Goal: Communication & Community: Answer question/provide support

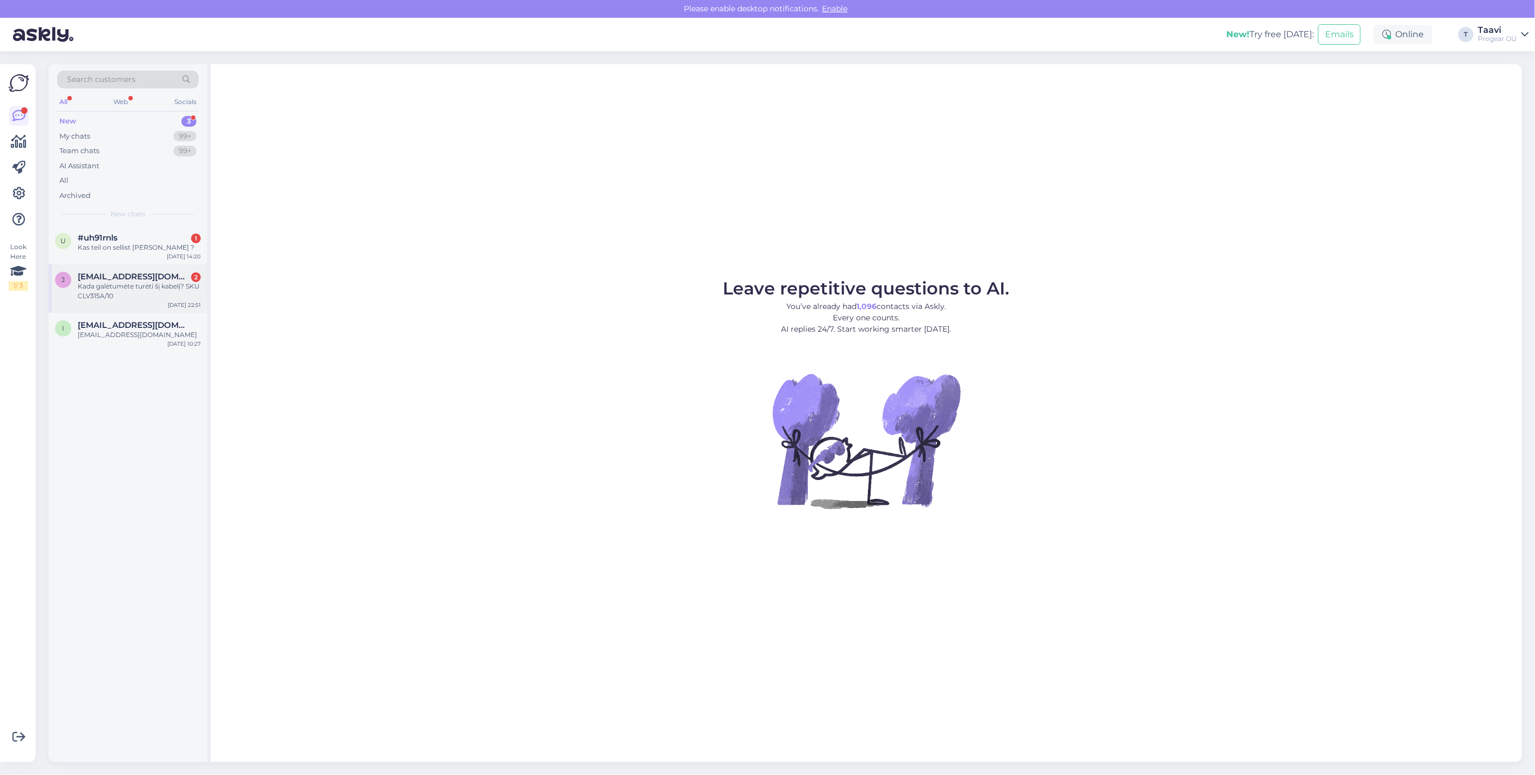
drag, startPoint x: 148, startPoint y: 298, endPoint x: 156, endPoint y: 300, distance: 7.9
click at [148, 298] on div "Kada galėtumėte turėti šį kabelį? SKU CLV315A/10" at bounding box center [139, 291] width 123 height 19
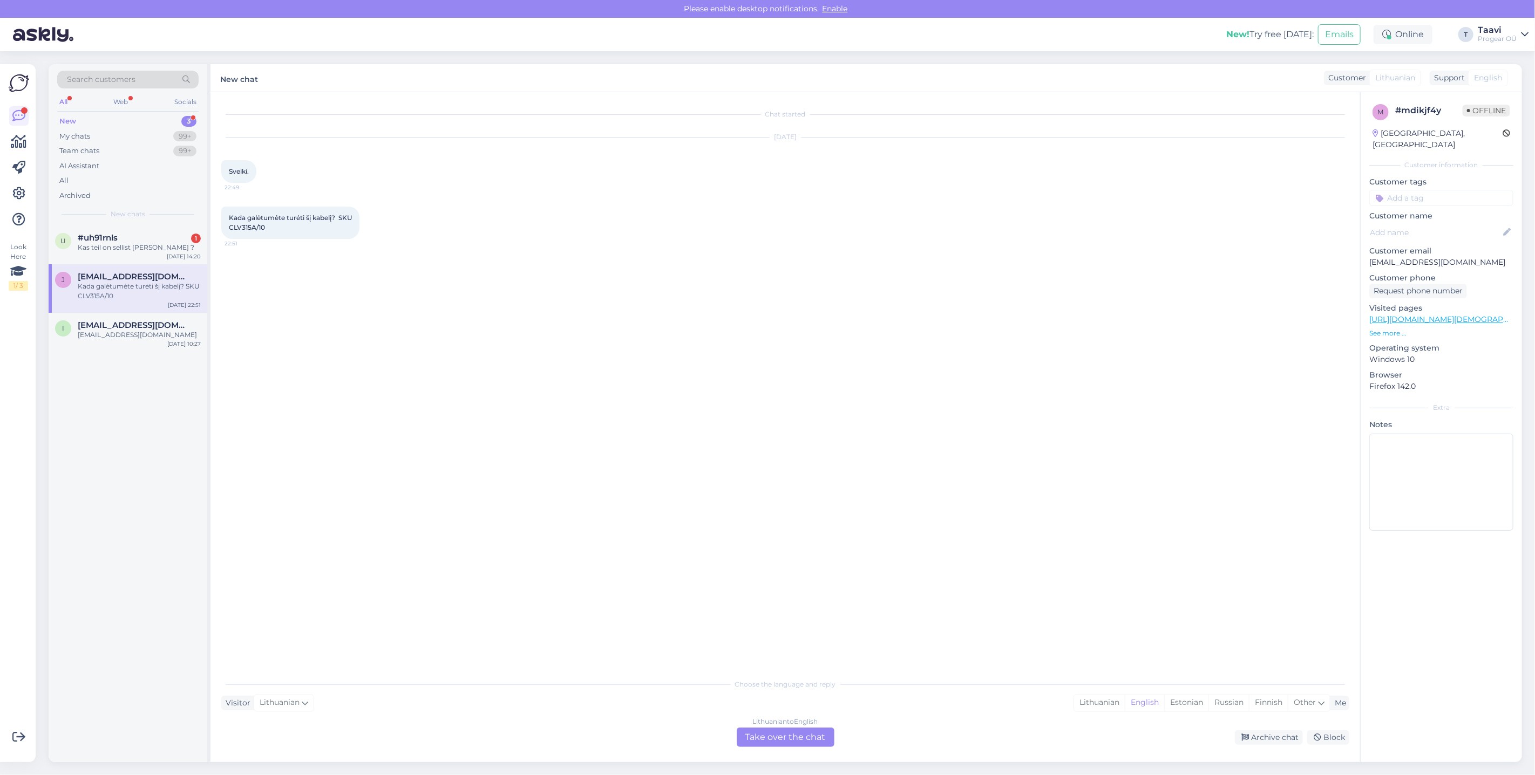
click at [247, 230] on span "Kada galėtumėte turėti šį kabelį? SKU CLV315A/10" at bounding box center [290, 223] width 123 height 18
drag, startPoint x: 247, startPoint y: 230, endPoint x: 256, endPoint y: 229, distance: 9.3
click at [247, 230] on span "Kada galėtumėte turėti šį kabelį? SKU CLV315A/10" at bounding box center [290, 223] width 123 height 18
drag, startPoint x: 265, startPoint y: 230, endPoint x: 229, endPoint y: 229, distance: 35.6
click at [229, 229] on span "Kada galėtumėte turėti šį kabelį? SKU CLV315A/10" at bounding box center [290, 223] width 123 height 18
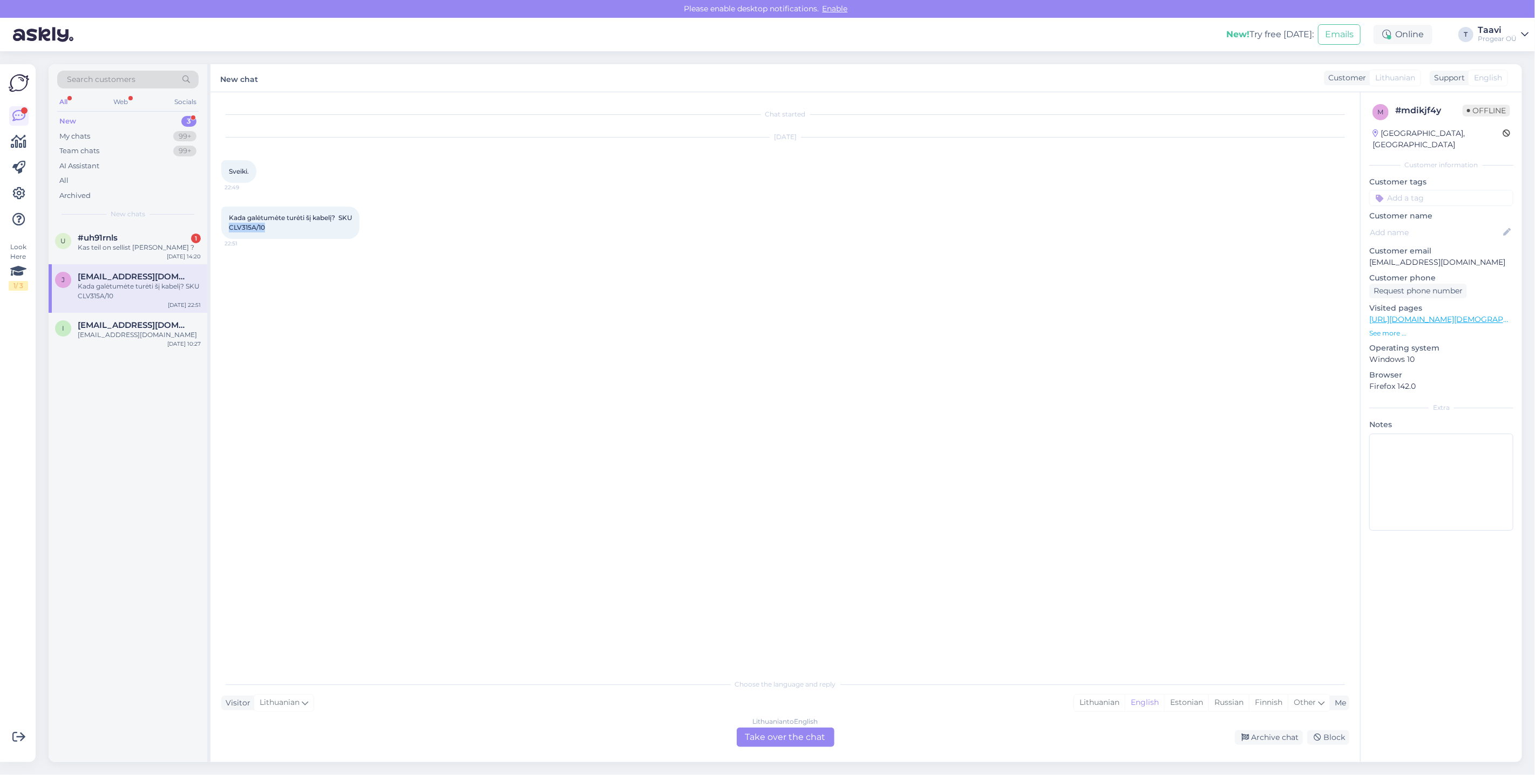
copy span "CLV315A/10"
click at [749, 740] on div "Lithuanian to English Take over the chat" at bounding box center [786, 737] width 98 height 19
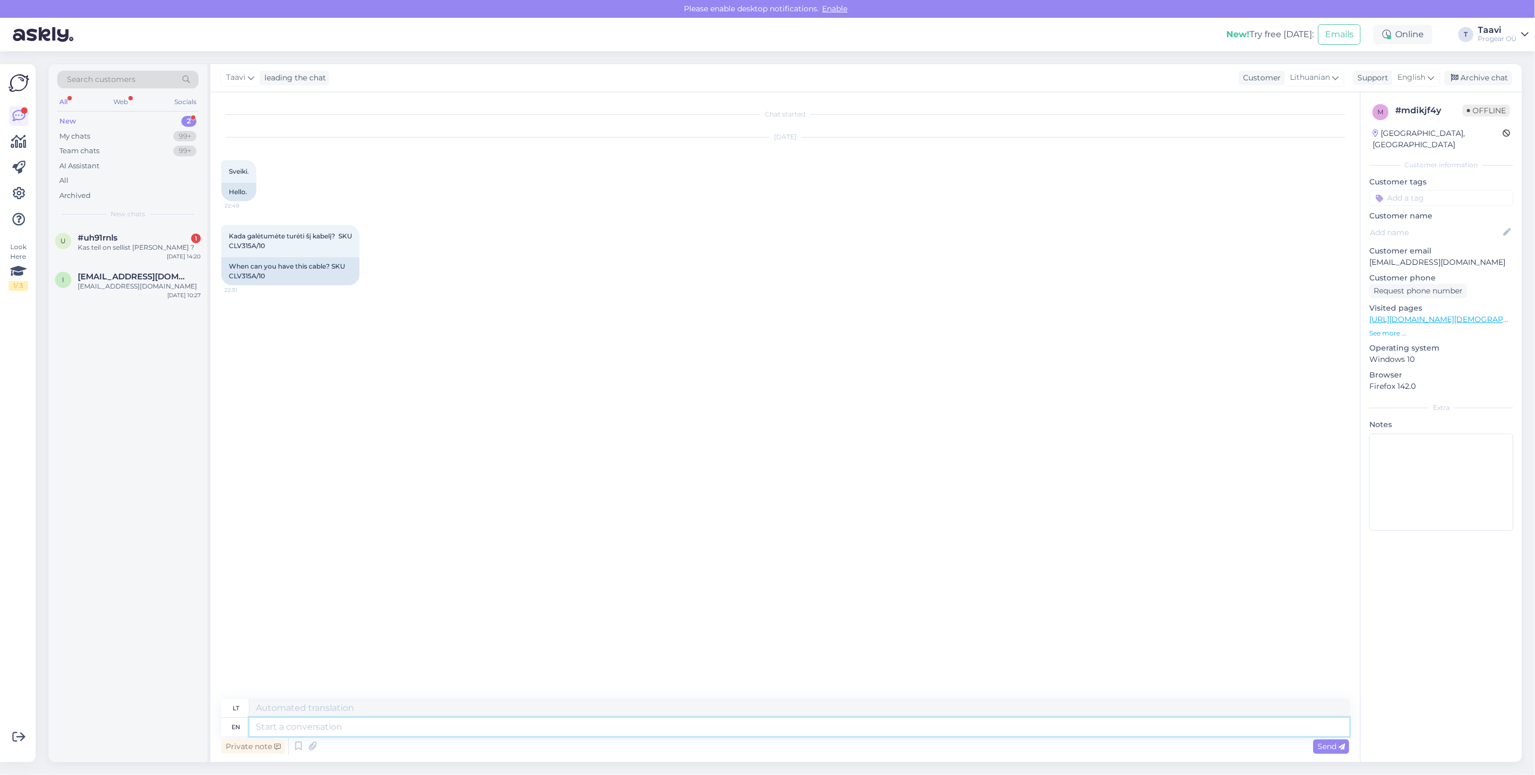
click at [324, 730] on textarea at bounding box center [799, 727] width 1100 height 18
type textarea "Hi"
type textarea "Sveiki"
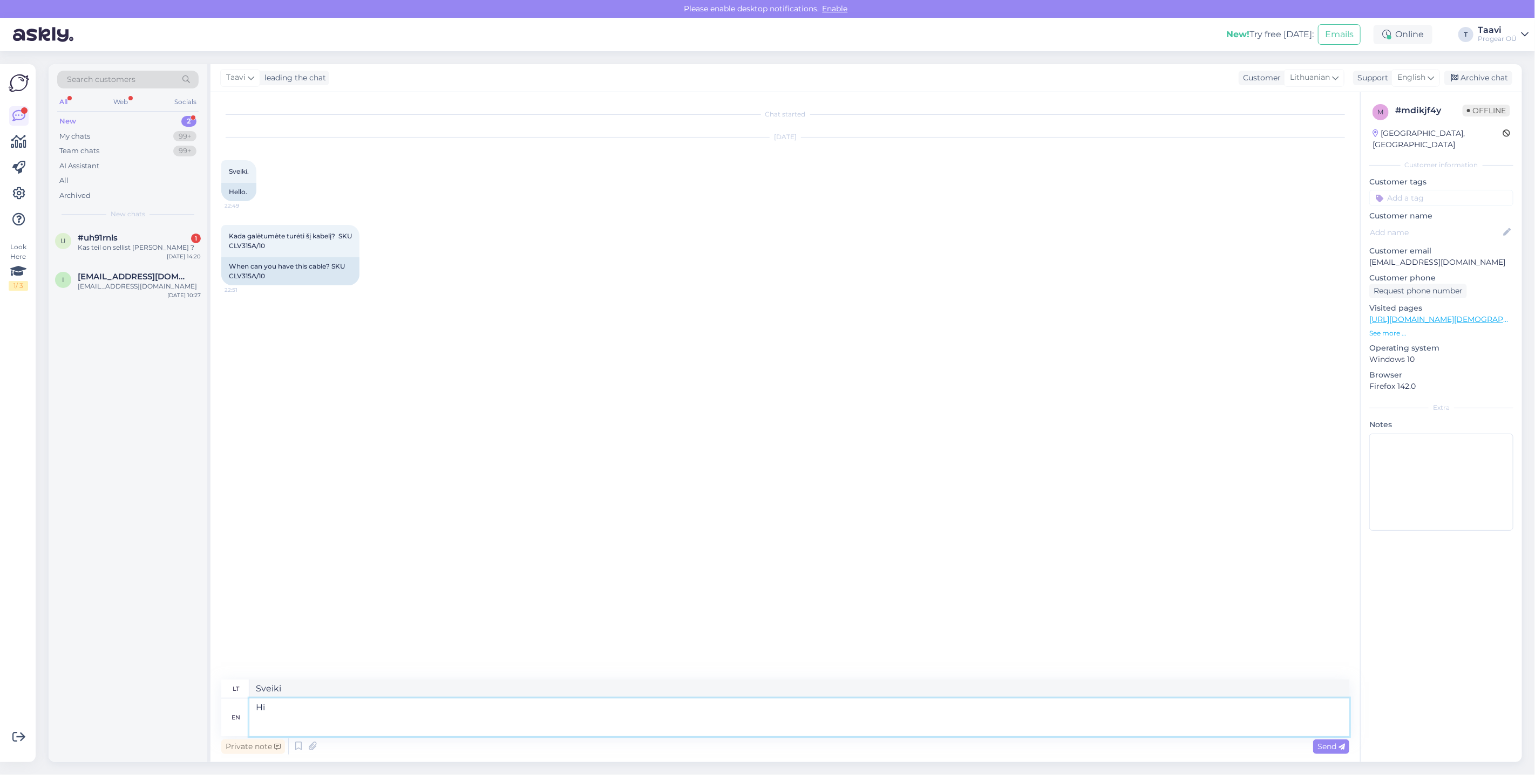
type textarea "Hi I"
type textarea "Sveiki Aš"
type textarea "Hi If"
type textarea "Sveiki Jei"
type textarea "Hi If you"
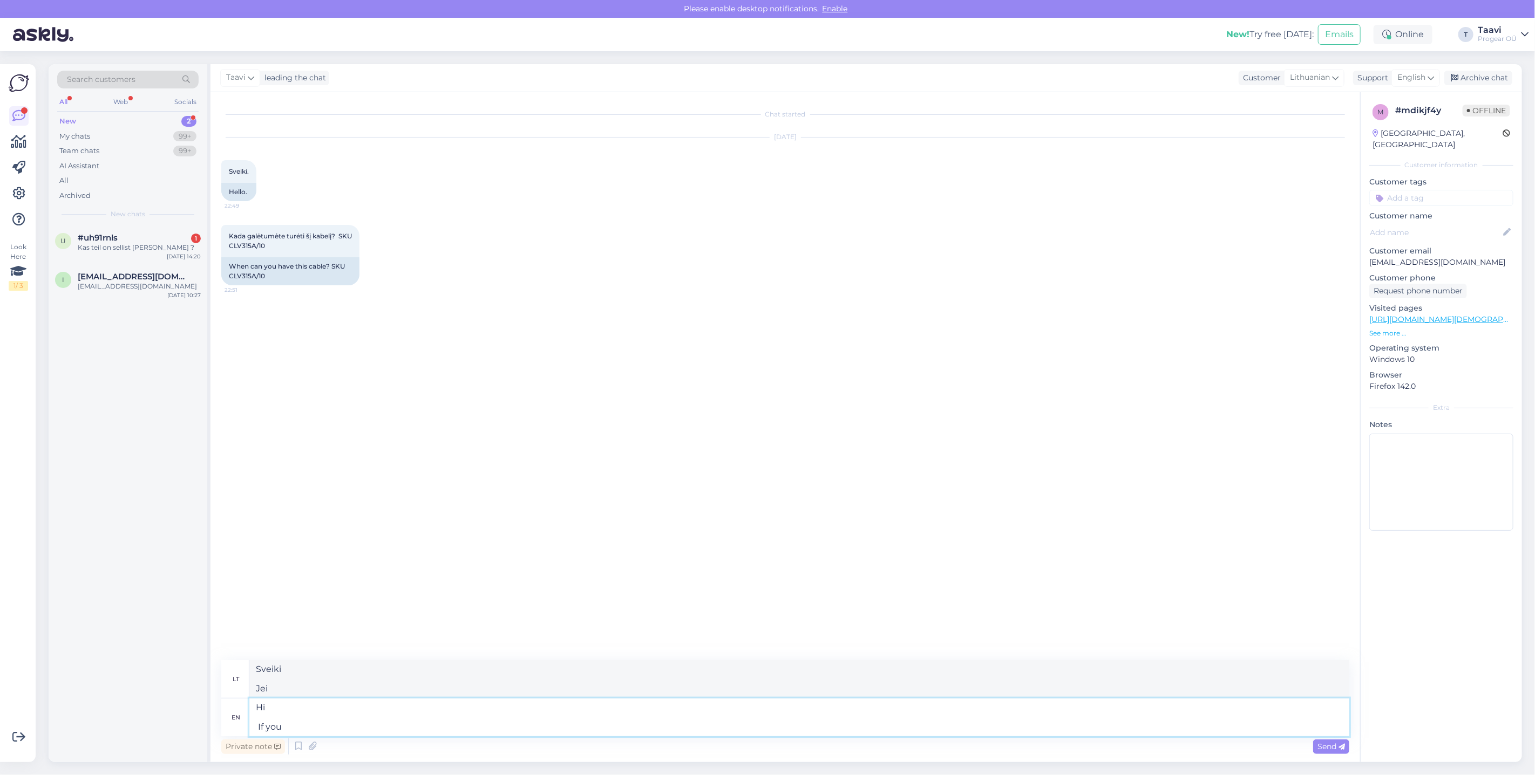
type textarea "Sveiki Jei tu"
type textarea "Hi If you orderit"
type textarea "Sveiki Jei užsisakysite"
type textarea "Hi If you orderit I"
type textarea "Sveiki Jei užsisakysite, aš"
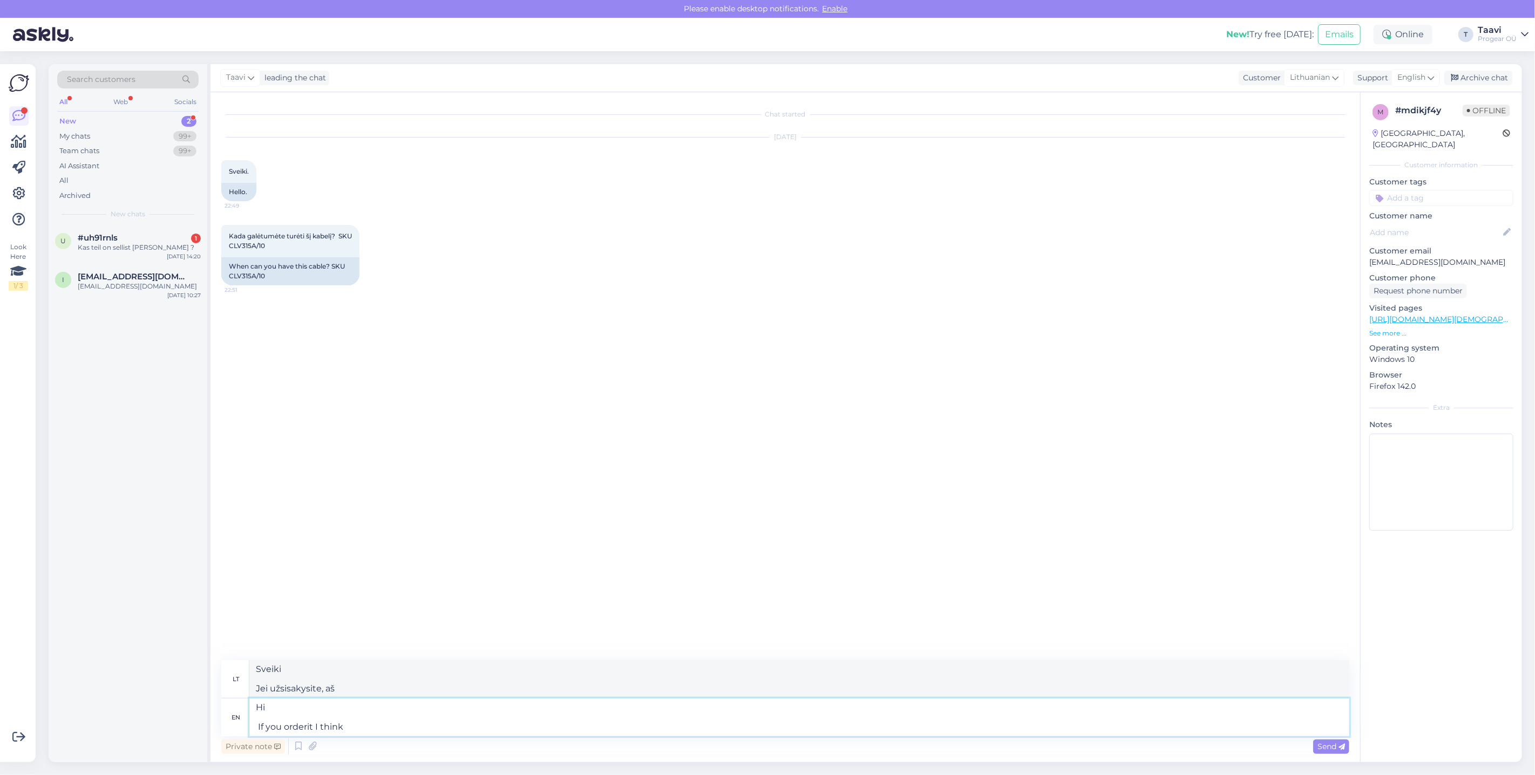
type textarea "Hi If you orderit I think"
type textarea "Sveiki Jei užsisakysite, manau"
type textarea "Hi If you orderit I"
type textarea "Sveiki Jei užsisakysite, aš"
type textarea "Hi If you orderit"
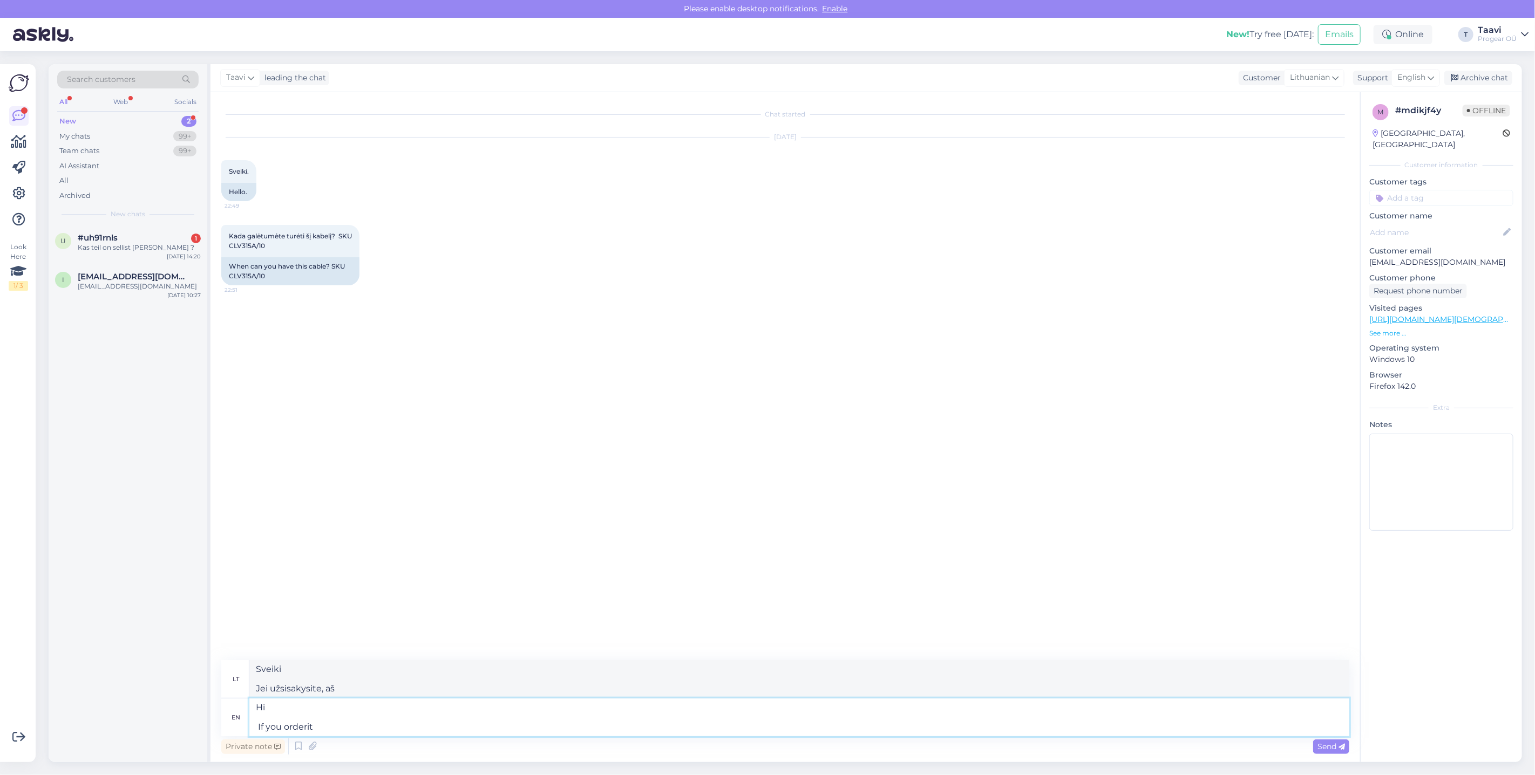
type textarea "Sveiki Jei užsisakysite"
type textarea "Hi If you order"
type textarea "Sveiki Jei užsakote"
type textarea "Hi If you order it"
type textarea "Sveiki Jei užsisakysite"
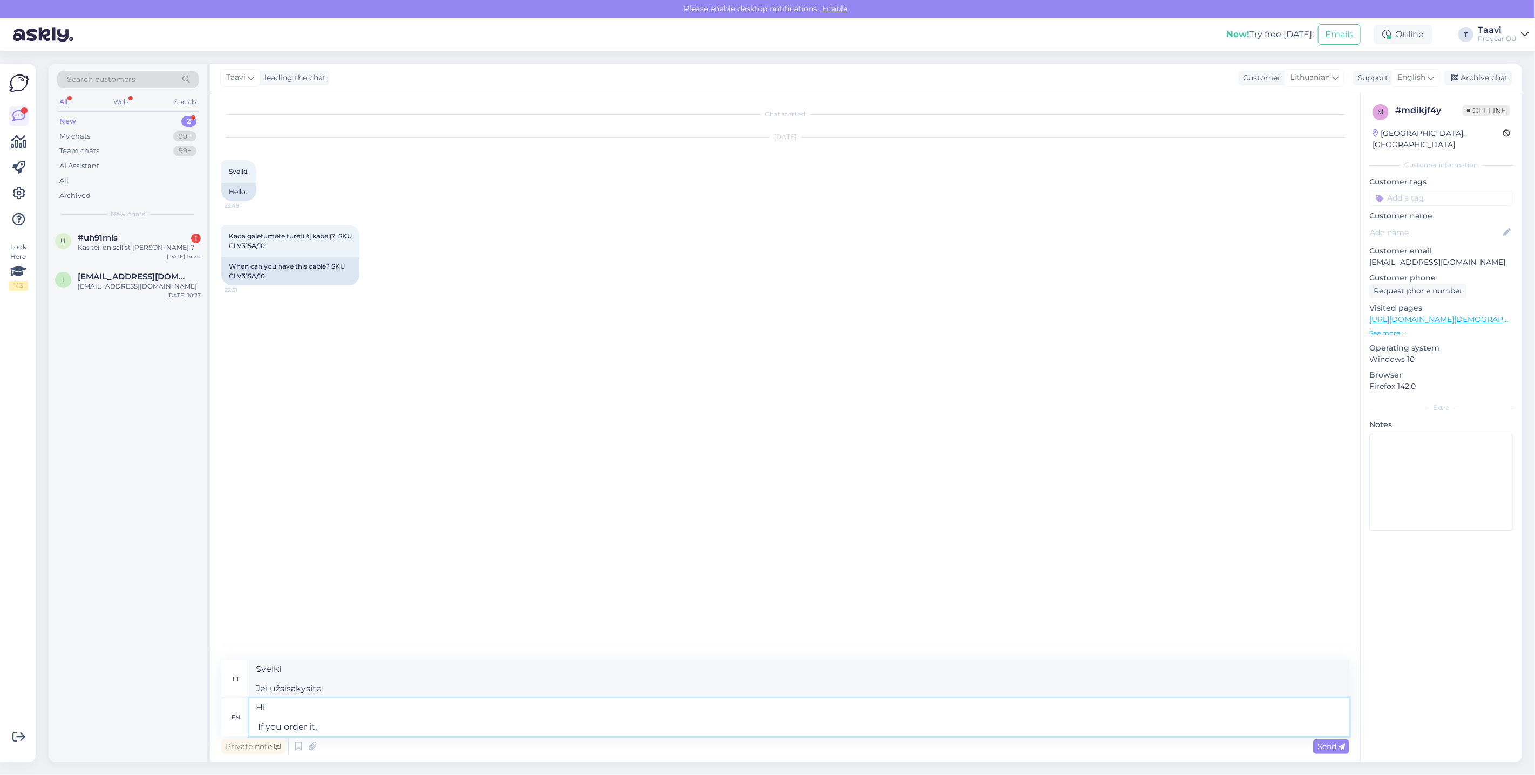
type textarea "Hi If you order it,"
type textarea "Sveiki Jei užsisakysite,"
type textarea "Hi If you order it, it"
type textarea "Sveiki Jei užsisakysite, tai"
type textarea "Hi If you order it, it will"
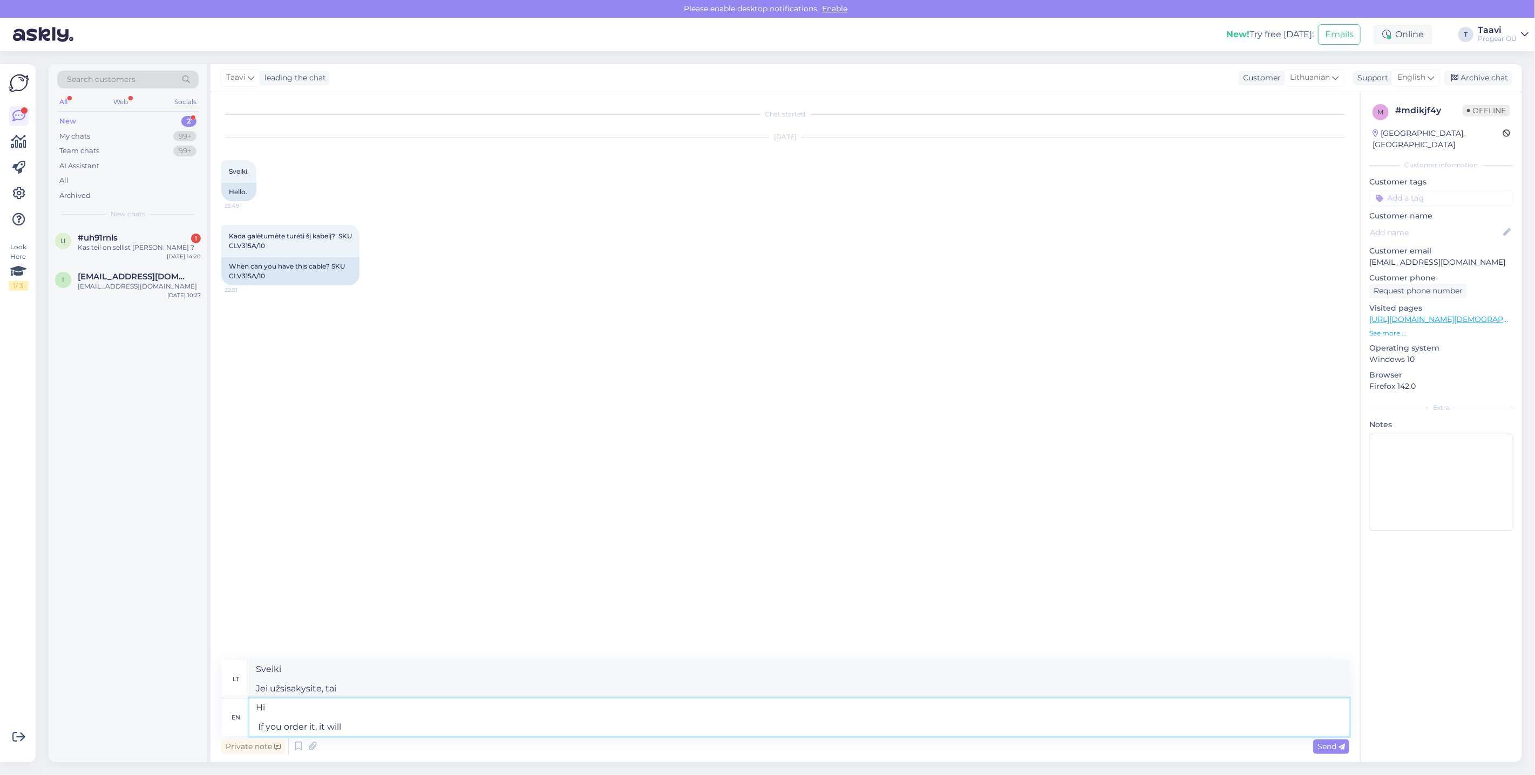
type textarea "Sveiki Jei užsisakysite, tai bus"
type textarea "Hi If you order it, it will take"
type textarea "Sveiki Jei užsisakysite, tai užtruks"
type textarea "Hi If you order it, it will take up to 4"
type textarea "Sveiki Jei užsisakysite, tai užims"
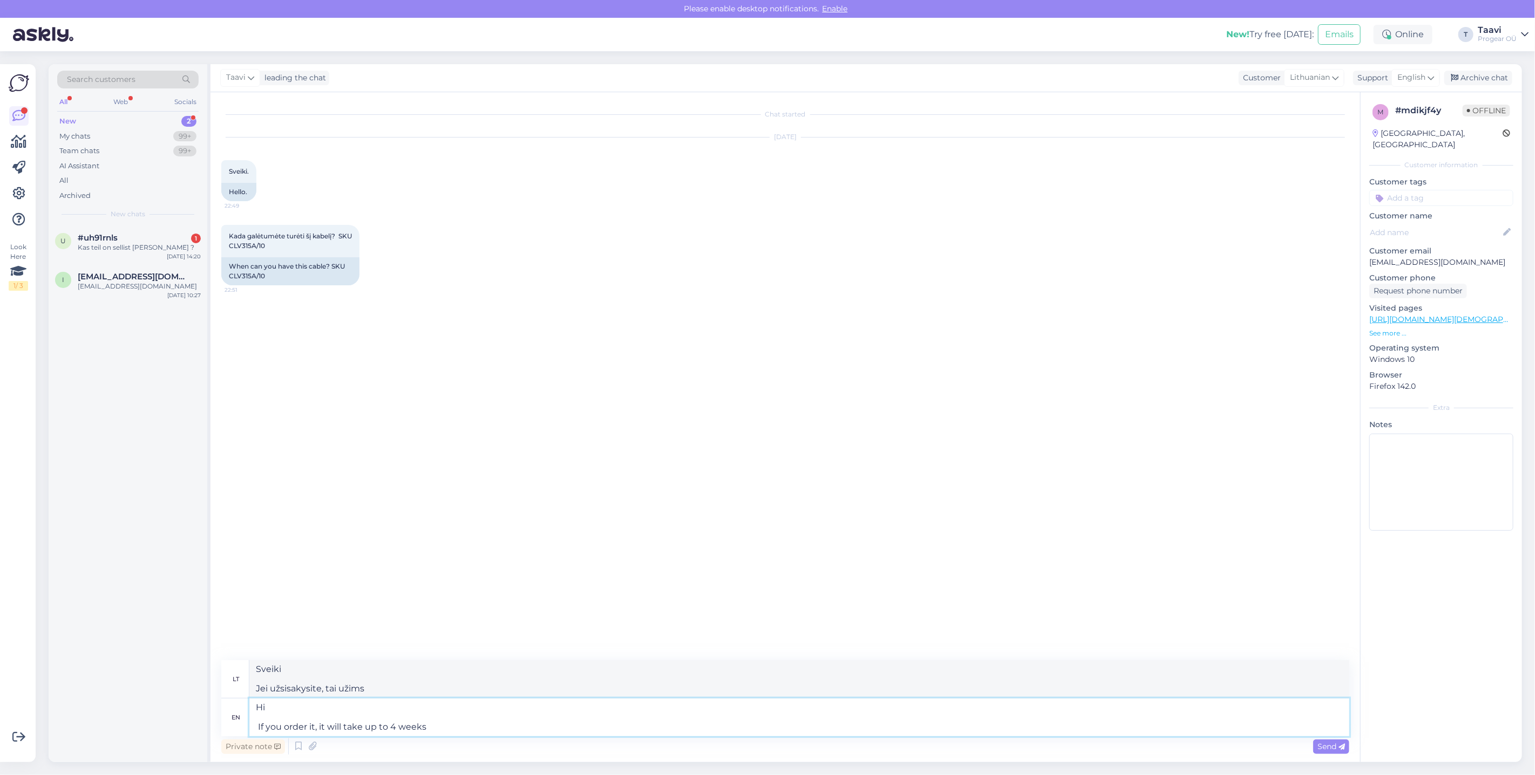
type textarea "Hi If you order it, it will take up to 4 weeks"
type textarea "Sveiki Jei užsisakysite, pristatymas užtruks iki 4 savaičių"
type textarea "Hi If you order it, it will take up to 4 weeks but"
type textarea "Sveiki Jei užsisakysite, tai užtruks iki 4 savaičių, bet"
type textarea "Hi If you order it, it will take up to 4 weeks but i"
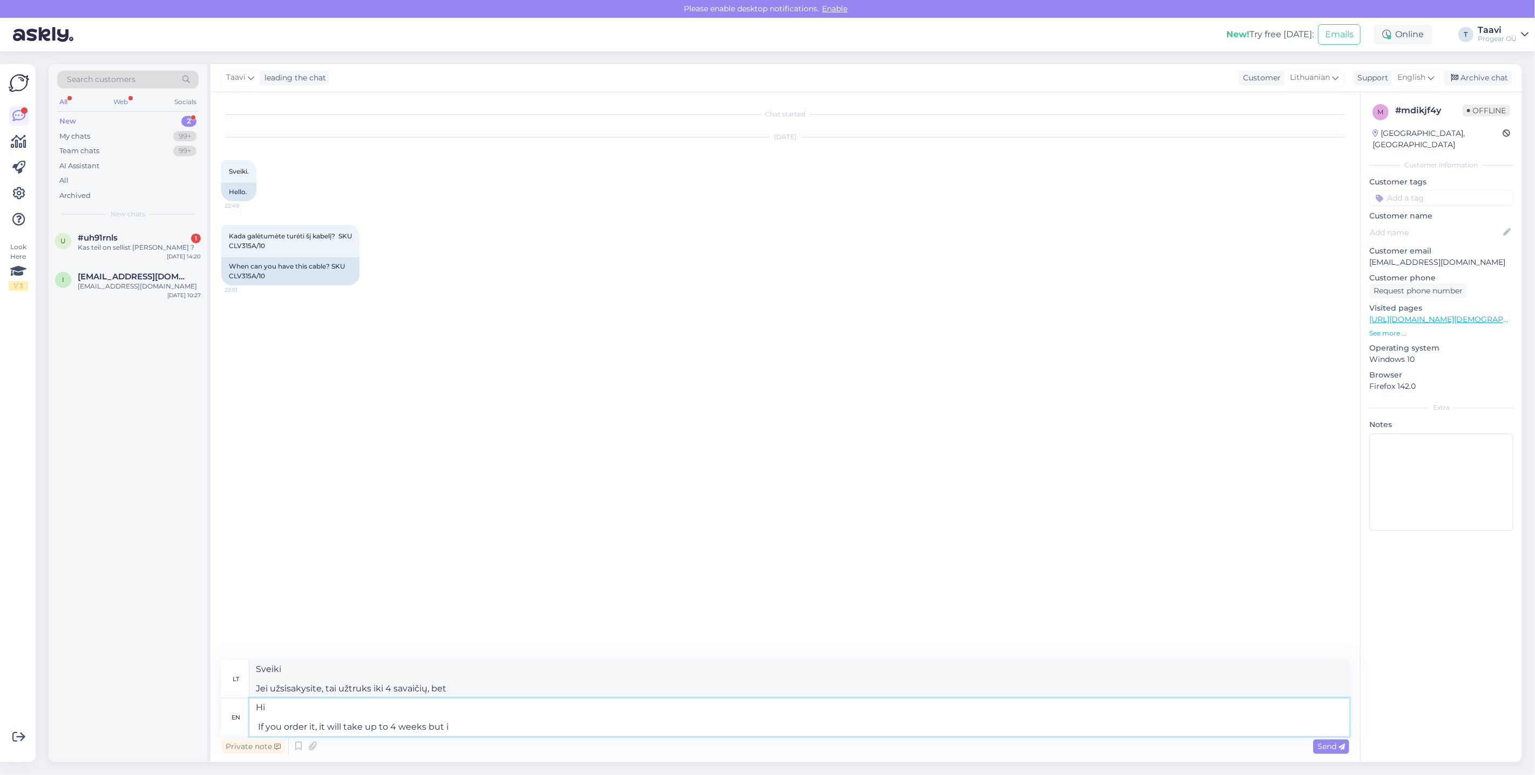
type textarea "Sveiki Jei užsisakysite, tai užtruks iki 4 savaičių, bet aš"
type textarea "Hi If you order it, it will take up to 4 weeks but i'm positive t"
type textarea "Sveiki Jei užsisakysite, tai užtruks iki 4 savaičių, bet esu įsitikinęs"
type textarea "Hi If you order it, it will take up to 4 weeks but i'm positive that"
type textarea "Sveiki Jei užsisakysite, tai užtruks iki 4 savaičių, bet esu tuo tikras"
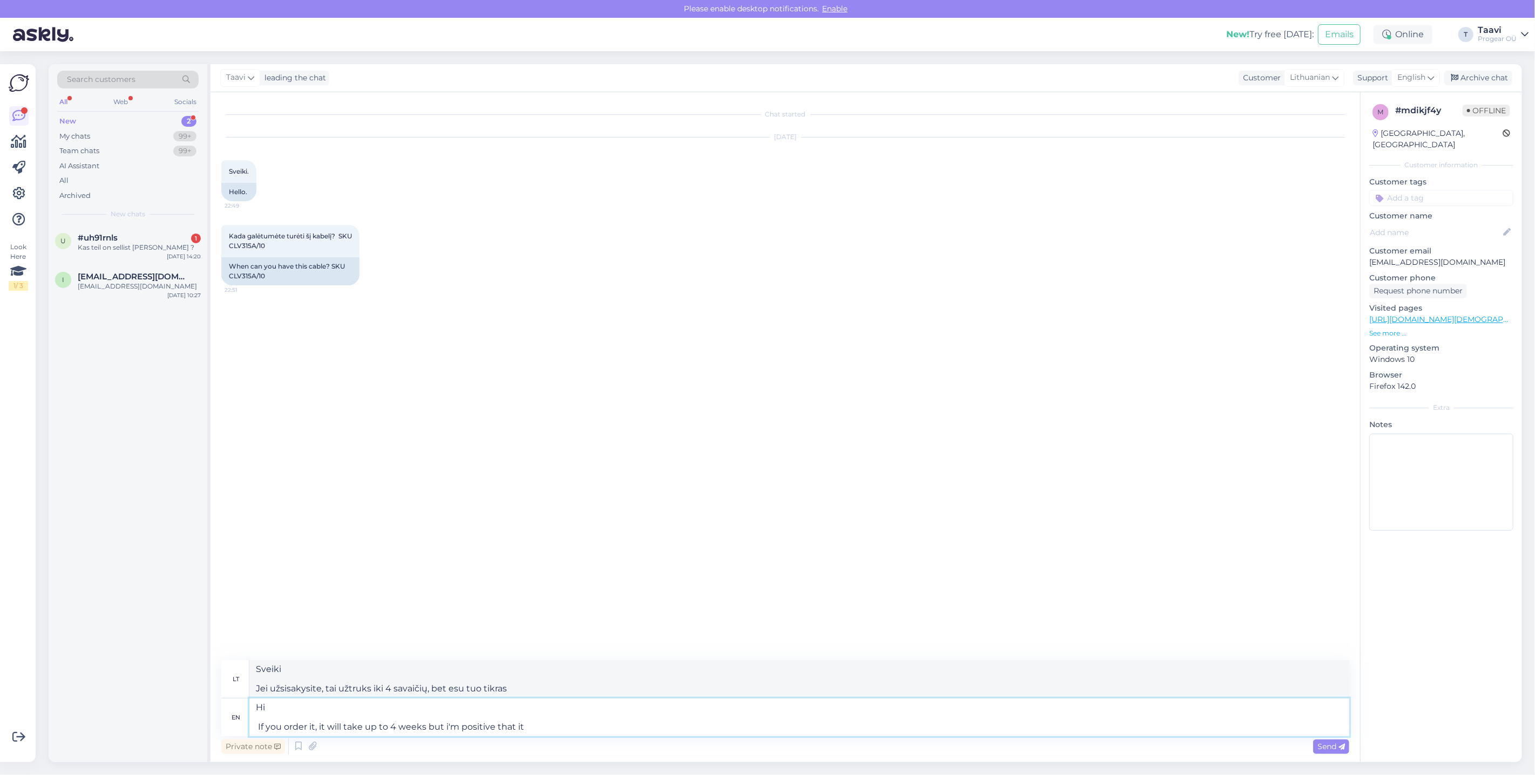
type textarea "Hi If you order it, it will take up to 4 weeks but i'm positive that it"
type textarea "Sveiki Jei užsisakysite, tai užtruks iki 4 savaičių, bet esu tikras, kad tai"
type textarea "Hi If you order it, it will take up to 4 weeks but i'm positive that it would"
type textarea "Sveiki Jei užsisakysite, tai užtruks iki 4 savaičių, bet esu tikras, kad taip i…"
type textarea "Hi If you order it, it will take up to 4 weeks but i'm positive that it would b…"
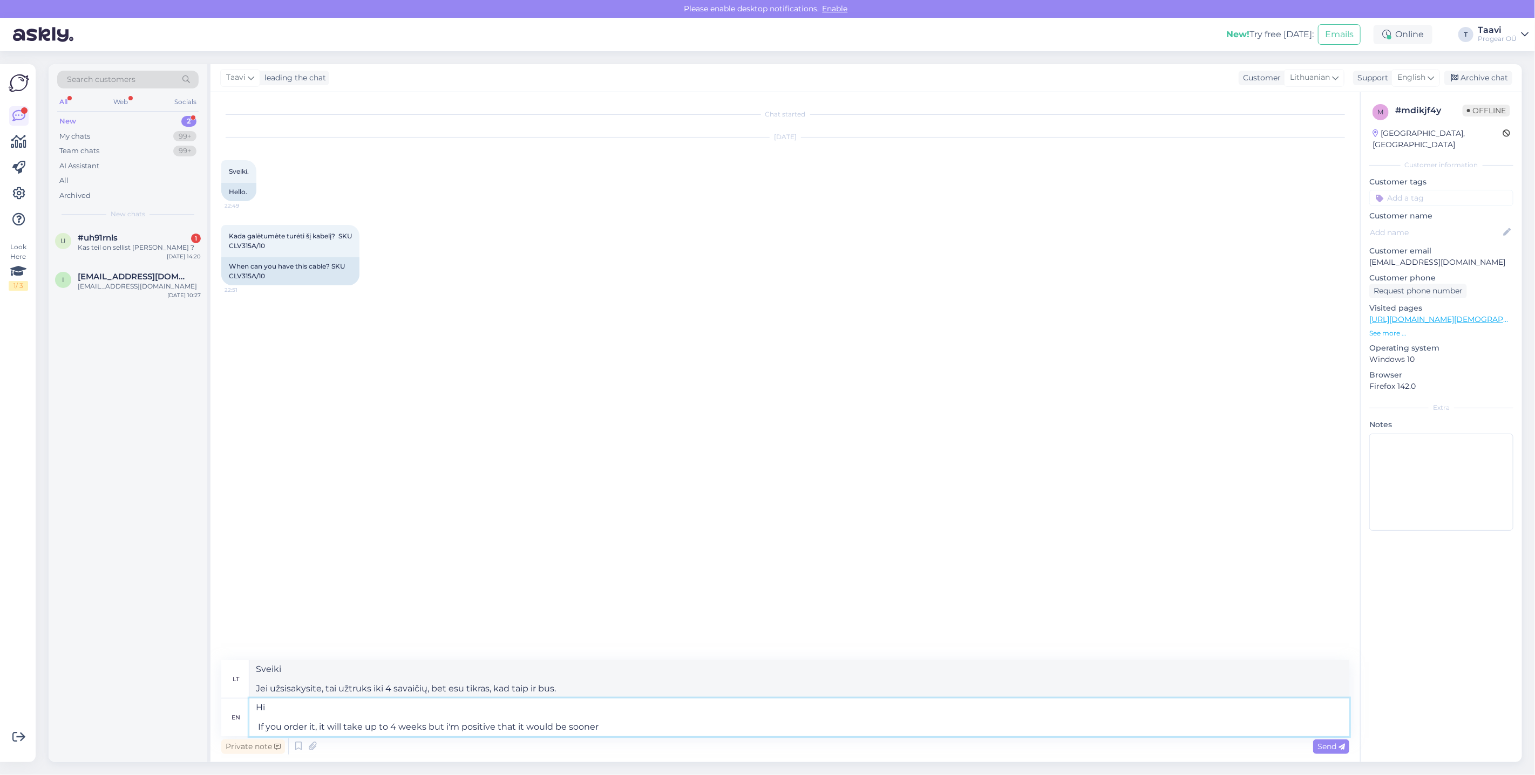
type textarea "Sveiki Jei užsisakysite, tai užtruks iki 4 savaičių, bet esu tikras, kad tai įv…"
type textarea "Hi If you order it, it will take up to 4 weeks but i'm positive that it would be"
type textarea "Sveiki Jei užsisakysite, tai užtruks iki 4 savaičių, bet esu tikras, kad taip i…"
type textarea "Hi If you order it, it will take up to 4 weeks but i'm positive that it would b…"
type textarea "Sveiki Jei užsisakysite, tai užtruks iki 4 savaičių, bet esu tikras, kad tai bu…"
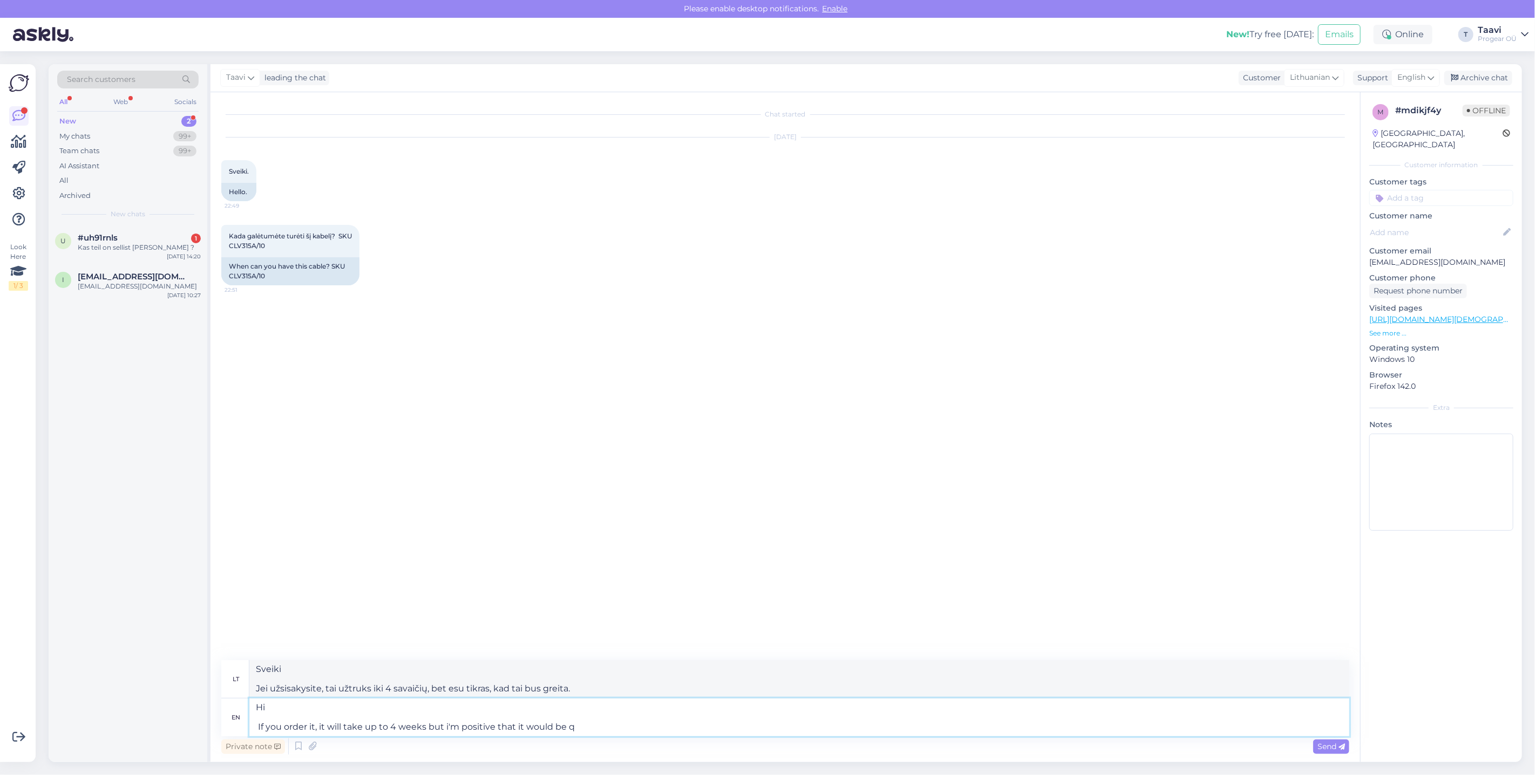
type textarea "Hi If you order it, it will take up to 4 weeks but i'm positive that it would be"
type textarea "Sveiki Jei užsisakysite, tai užtruks iki 4 savaičių, bet esu tikras, kad taip i…"
type textarea "Hi If you order it, it will take up to 4 weeks but i'm positive that it would n…"
type textarea "Sveiki Jei užsisakysite, tai užtruks iki 4 savaičių, bet esu tikras, kad [PERSO…"
type textarea "Hi If you order it, it will take up to 4 weeks but i'm positive that it would n…"
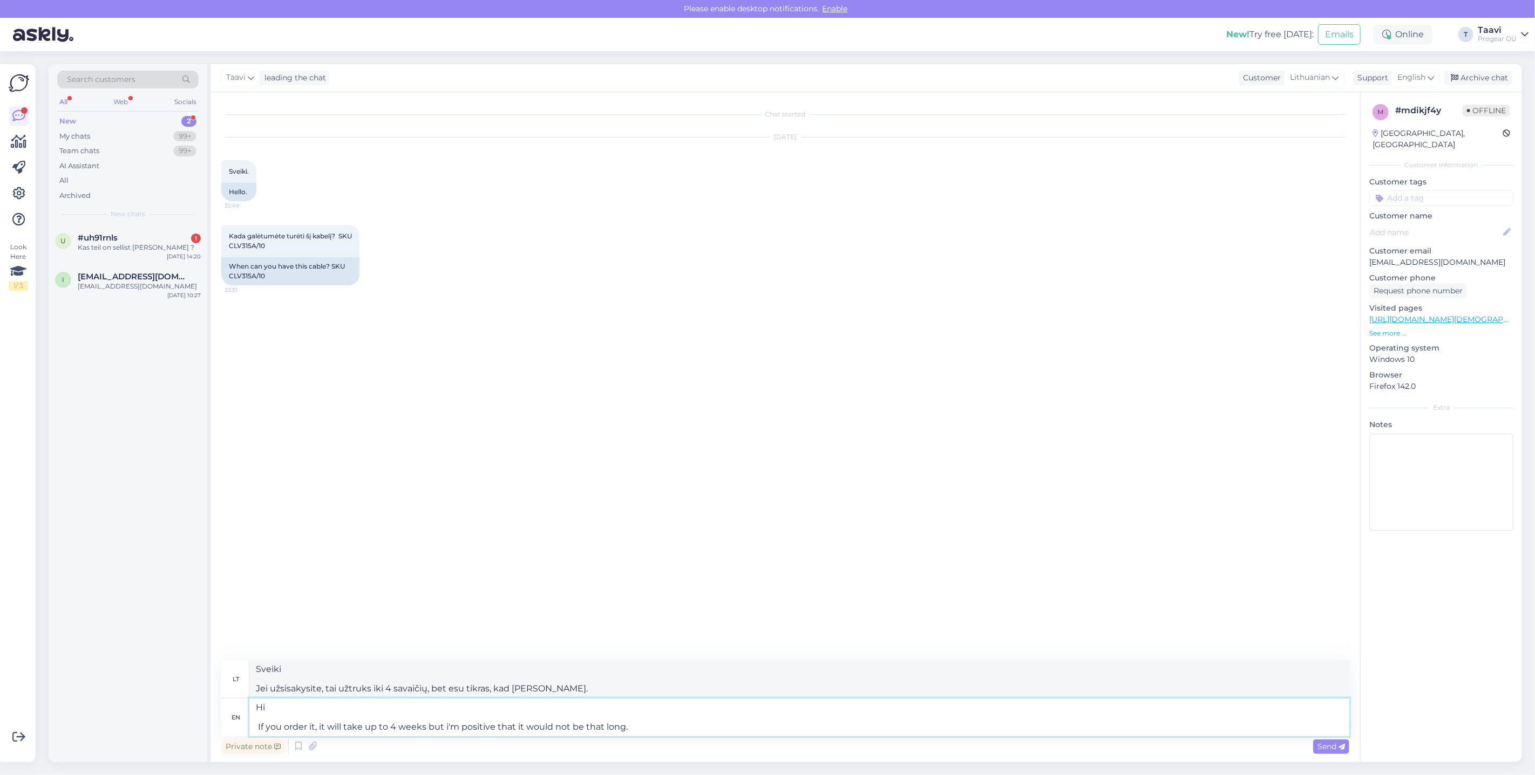
type textarea "Sveiki Jei užsisakysite, tai užtruks iki 4 savaičių, bet esu tikras, kad [PERSO…"
type textarea "Hi If you order it, it will take up to 4 weeks but i'm positive that it would n…"
click at [1329, 743] on span "Send" at bounding box center [1331, 747] width 28 height 10
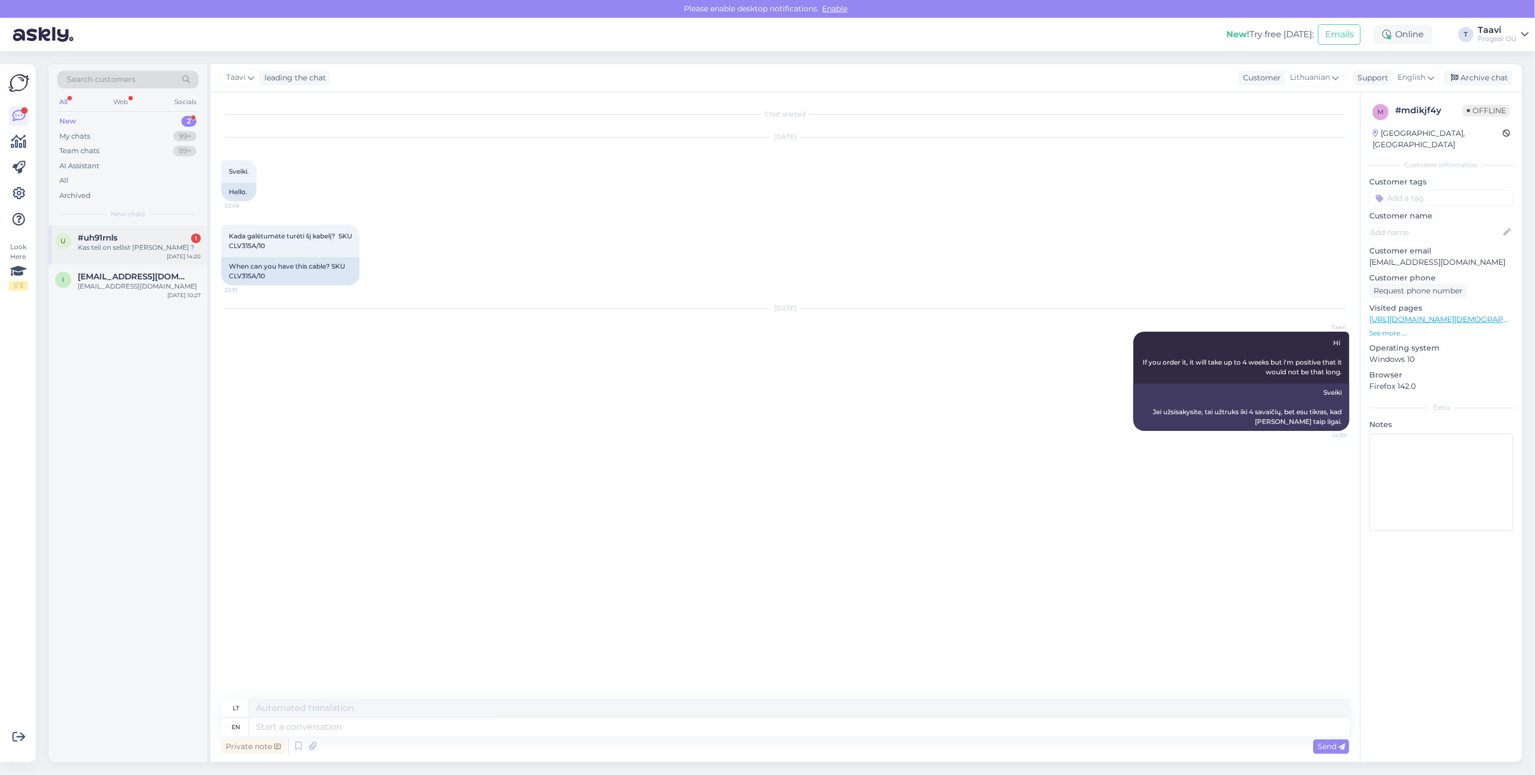
click at [150, 246] on div "Kas teil on sellist [PERSON_NAME] ?" at bounding box center [139, 248] width 123 height 10
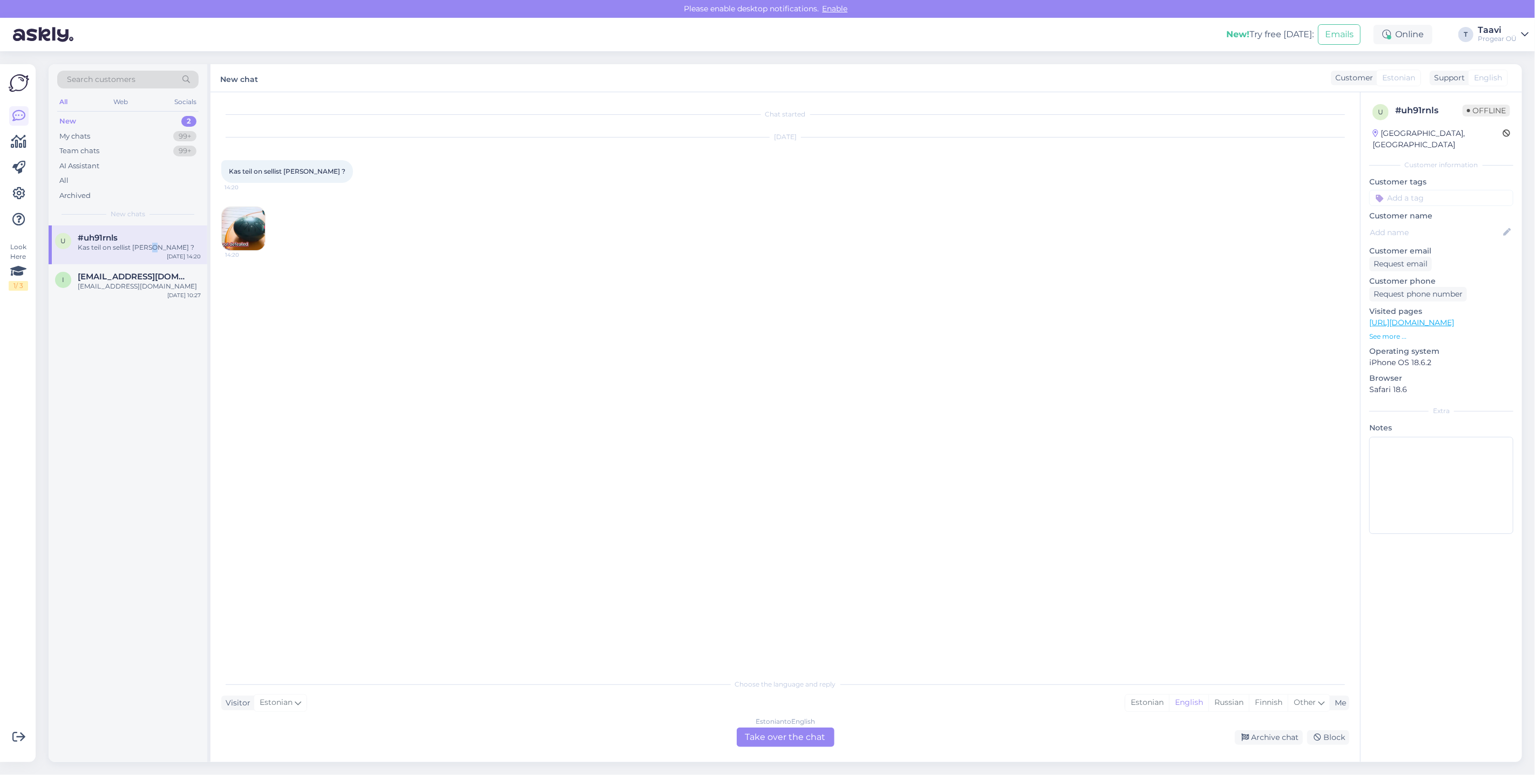
click at [233, 231] on img at bounding box center [243, 228] width 43 height 43
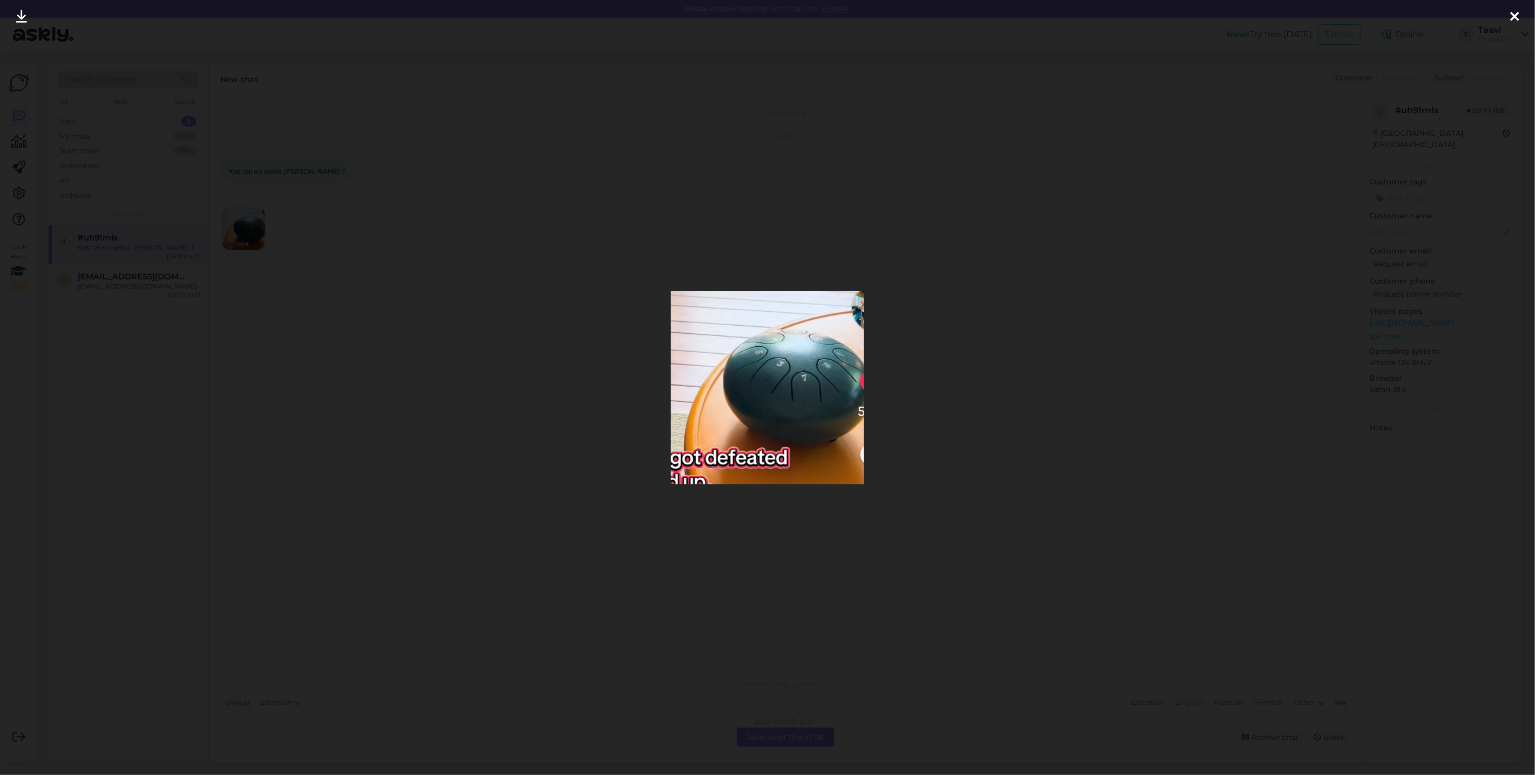
click at [1508, 17] on div at bounding box center [1514, 17] width 22 height 34
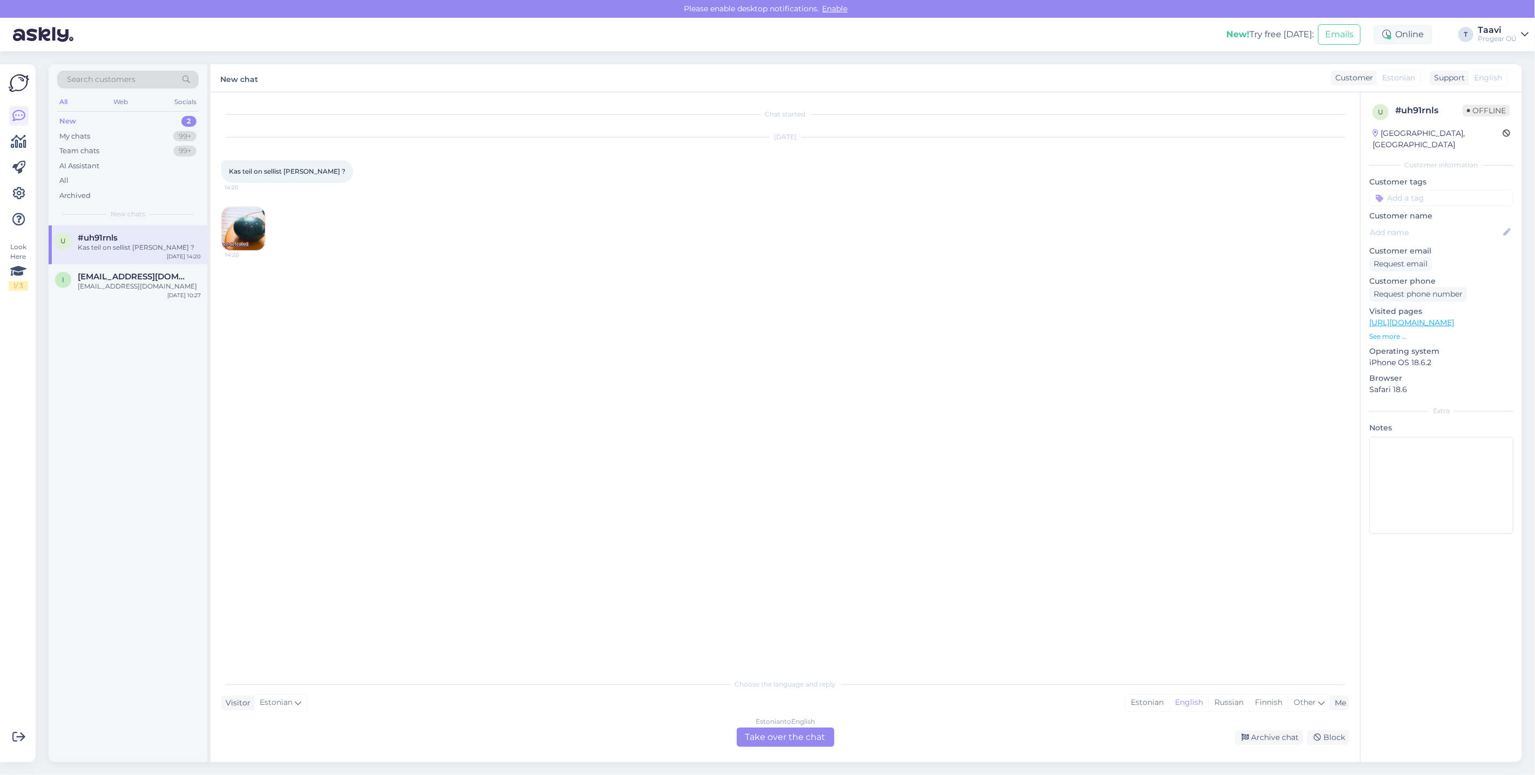
click at [764, 734] on div "Estonian to English Take over the chat" at bounding box center [786, 737] width 98 height 19
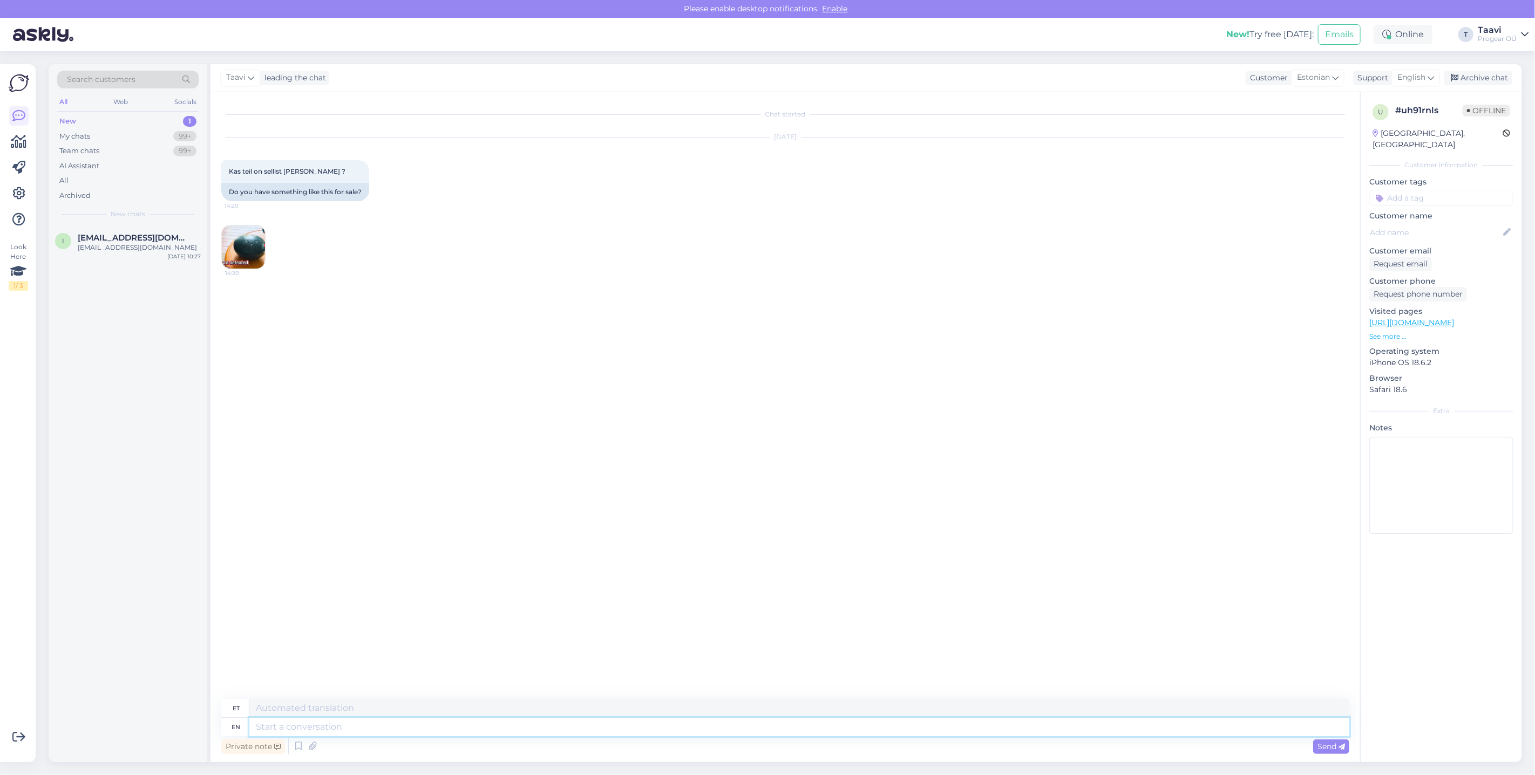
click at [373, 724] on textarea at bounding box center [799, 727] width 1100 height 18
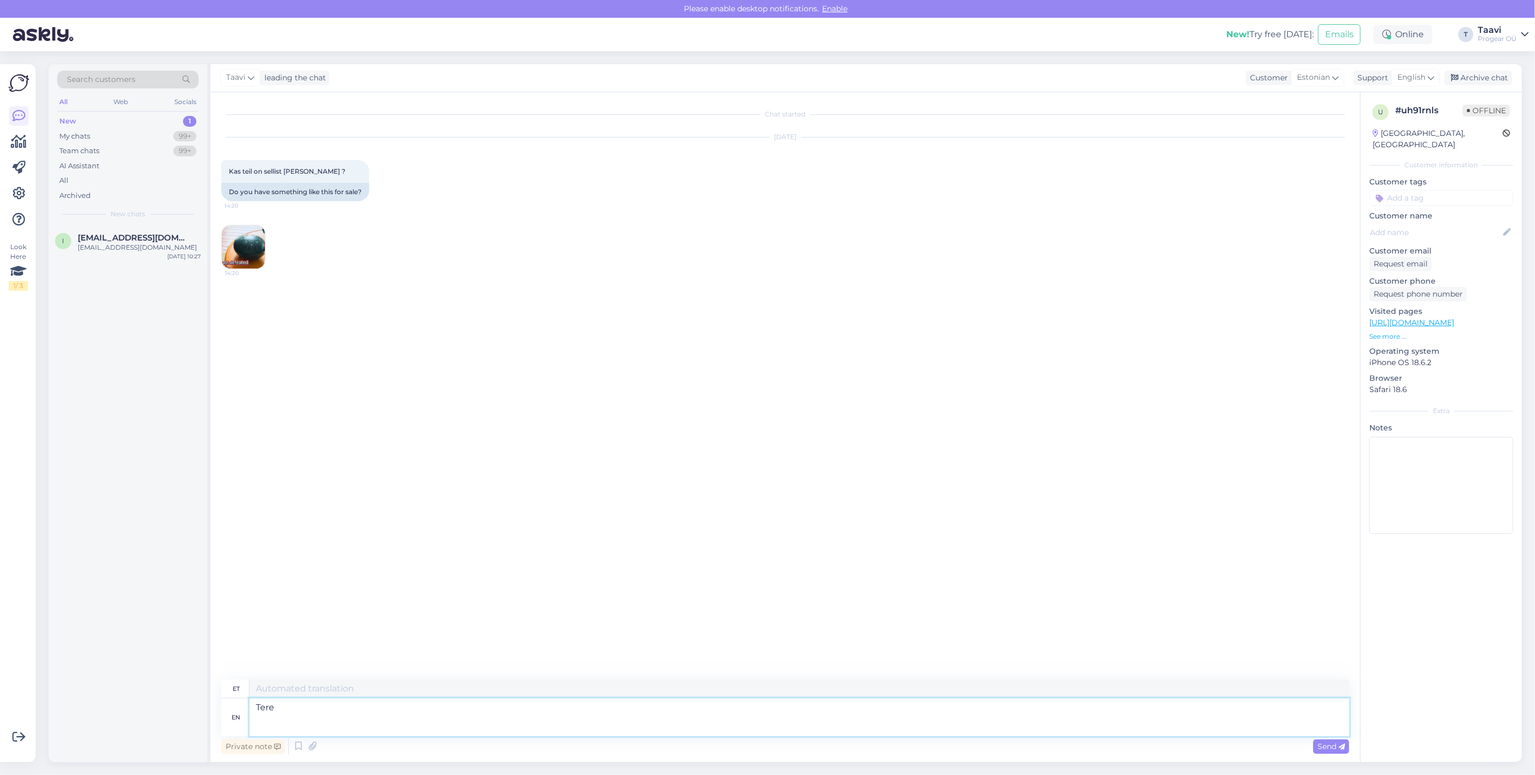
type textarea "Tere"
type textarea "Tere kahjuks ei"
type textarea "Tere kahjuks"
type textarea "Tere kahjuks ei o"
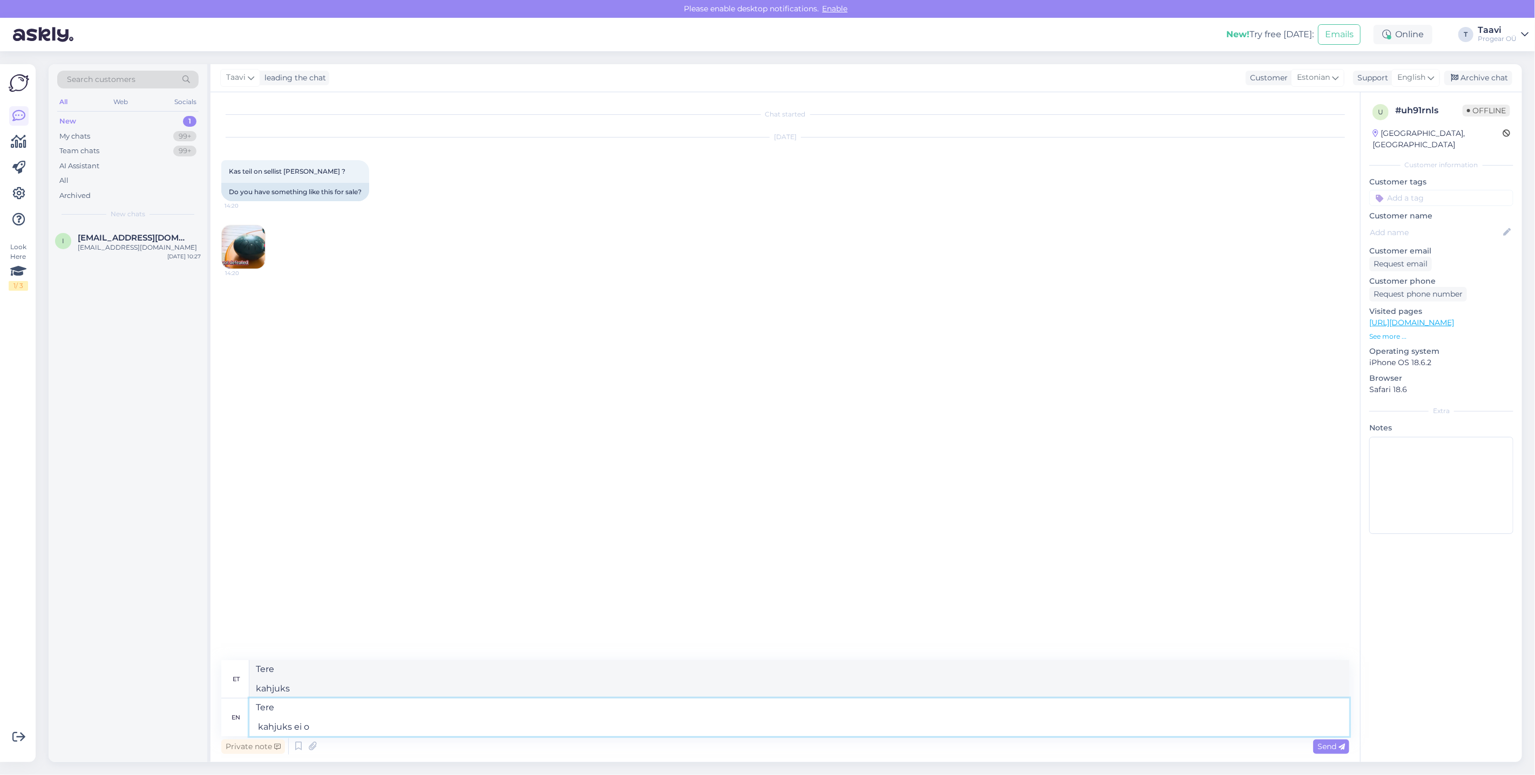
type textarea "Tere kahjuks ei"
type textarea "Tere kahjuks ei ole"
type textarea "Tere kahjuks ei ole."
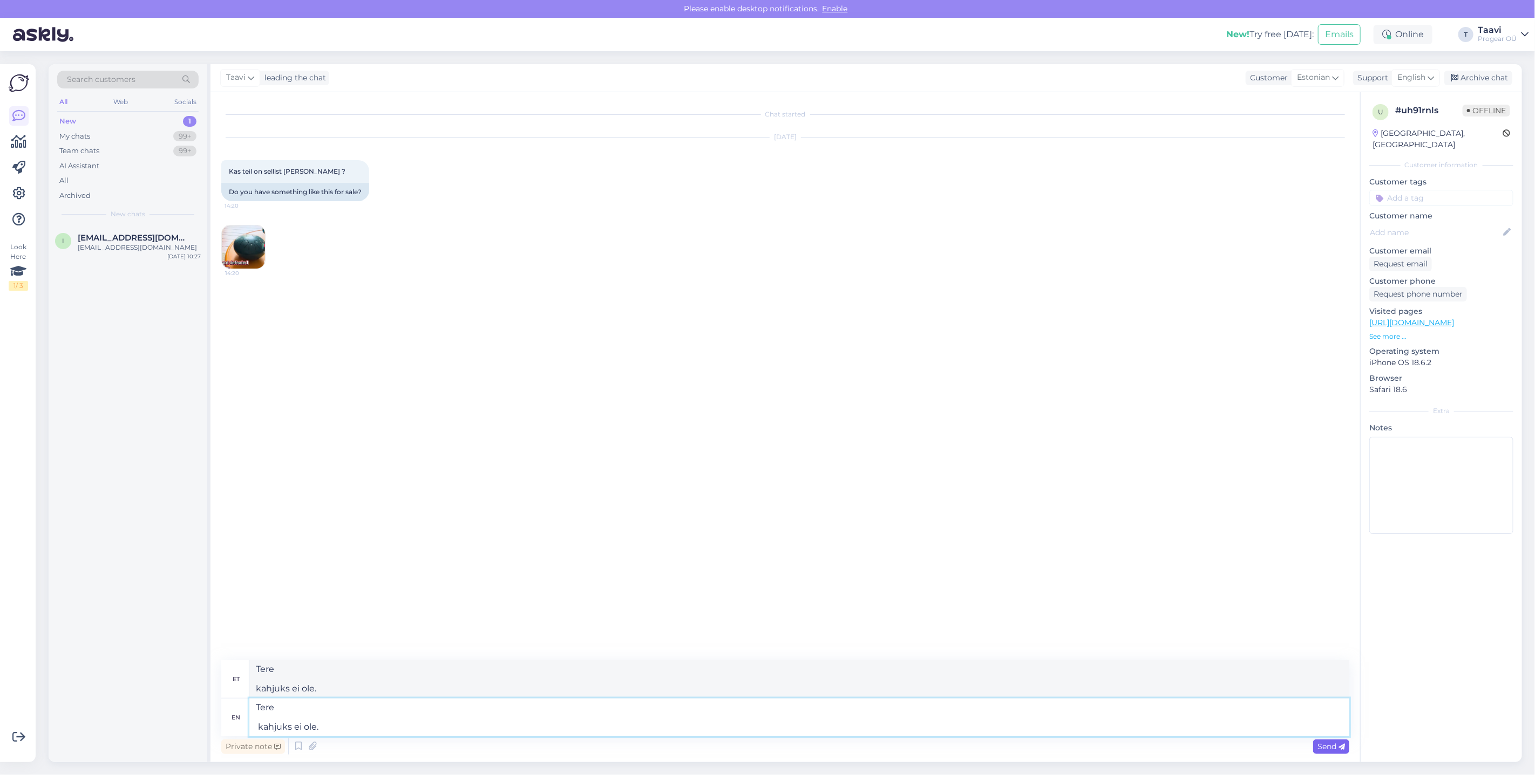
type textarea "Tere kahjuks ei ole."
click at [1333, 744] on span "Send" at bounding box center [1331, 747] width 28 height 10
